Goal: Find contact information: Find contact information

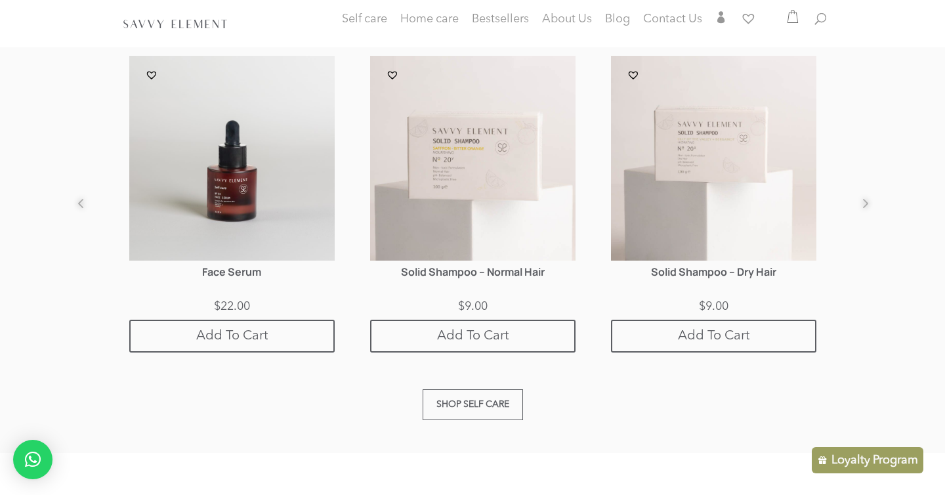
scroll to position [836, 0]
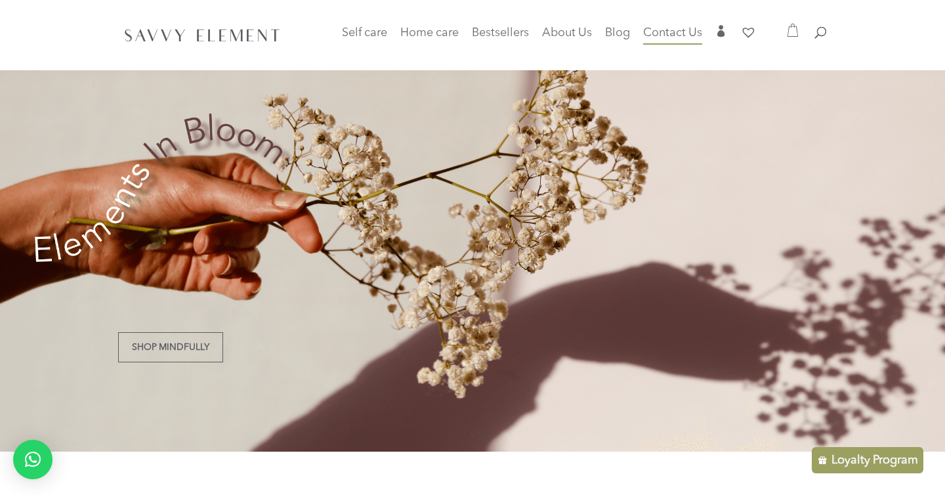
click at [672, 33] on span "Contact Us" at bounding box center [672, 33] width 59 height 12
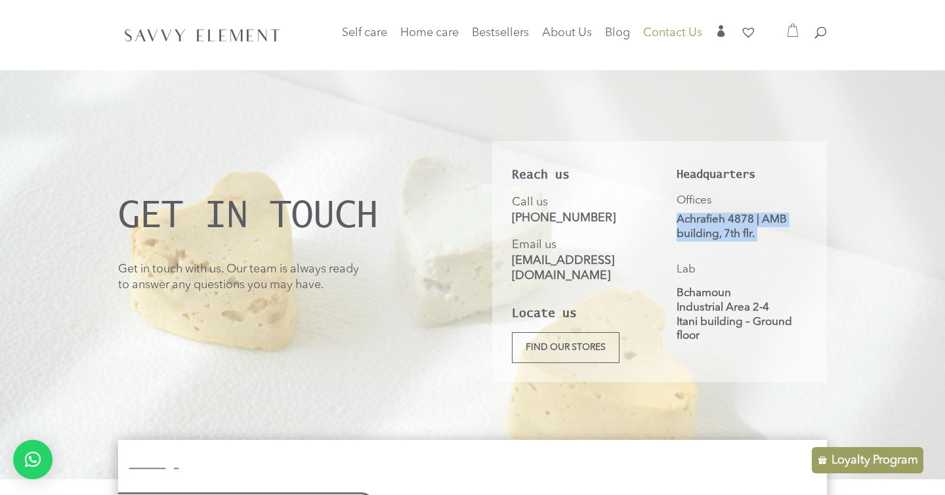
drag, startPoint x: 772, startPoint y: 243, endPoint x: 672, endPoint y: 222, distance: 101.1
click at [672, 222] on div "Reach us Call us +961 81 827 644 Email us info@savvyelement.co Locate us Find o…" at bounding box center [659, 261] width 335 height 241
copy div "Achrafieh 4878 | AMB building, 7th flr."
drag, startPoint x: 626, startPoint y: 211, endPoint x: 505, endPoint y: 216, distance: 121.5
click at [505, 216] on div "Reach us Call us +961 81 827 644 Email us info@savvyelement.co Locate us Find o…" at bounding box center [659, 261] width 335 height 241
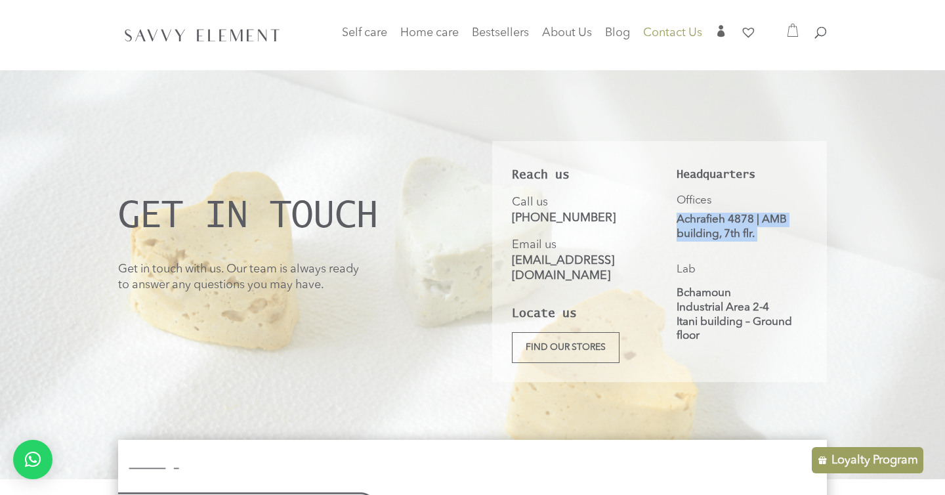
copy link "+961 81 827 644"
